Goal: Task Accomplishment & Management: Use online tool/utility

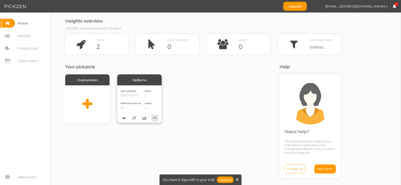
click at [155, 119] on icon at bounding box center [155, 118] width 7 height 8
click at [158, 102] on div "Last updated [DATE] 3:36 PM Referred revenue $0 Starts 2 Leads 0" at bounding box center [139, 105] width 44 height 38
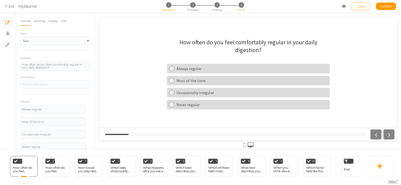
click at [240, 8] on span "Install" at bounding box center [241, 10] width 7 height 4
select select "pct"
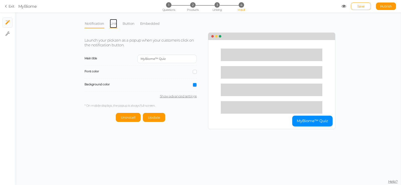
click at [115, 24] on link "Link" at bounding box center [114, 24] width 8 height 10
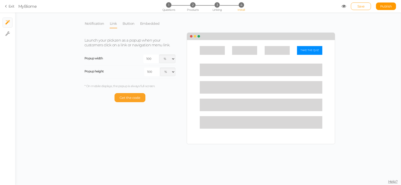
click at [135, 98] on span "Get the code" at bounding box center [130, 98] width 21 height 4
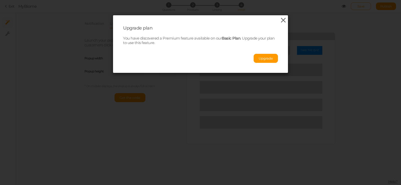
click at [282, 20] on icon at bounding box center [283, 21] width 7 height 8
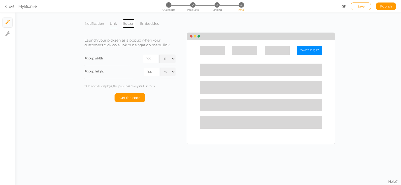
click at [130, 26] on link "Button" at bounding box center [128, 24] width 13 height 10
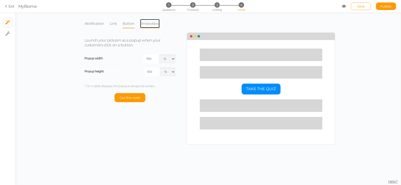
click at [145, 25] on link "Embedded" at bounding box center [150, 24] width 20 height 10
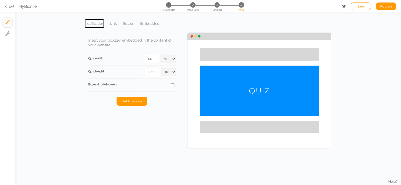
click at [98, 23] on link "Notification" at bounding box center [95, 24] width 20 height 10
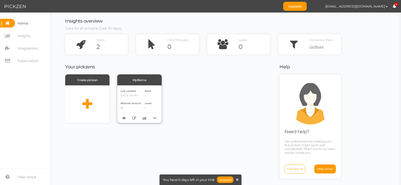
click at [147, 94] on p "2" at bounding box center [148, 95] width 7 height 3
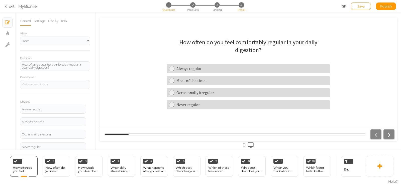
click at [239, 7] on li "4 Install" at bounding box center [241, 4] width 23 height 5
select select "pct"
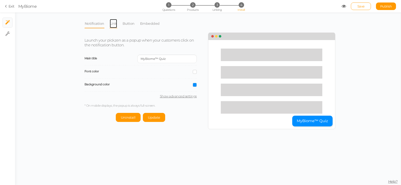
click at [112, 25] on link "Link" at bounding box center [114, 24] width 8 height 10
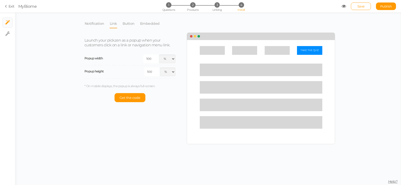
click at [45, 76] on div "Notification Link Button Embedded Launch your pickzen as a popup when your cust…" at bounding box center [208, 99] width 386 height 173
